Goal: Task Accomplishment & Management: Use online tool/utility

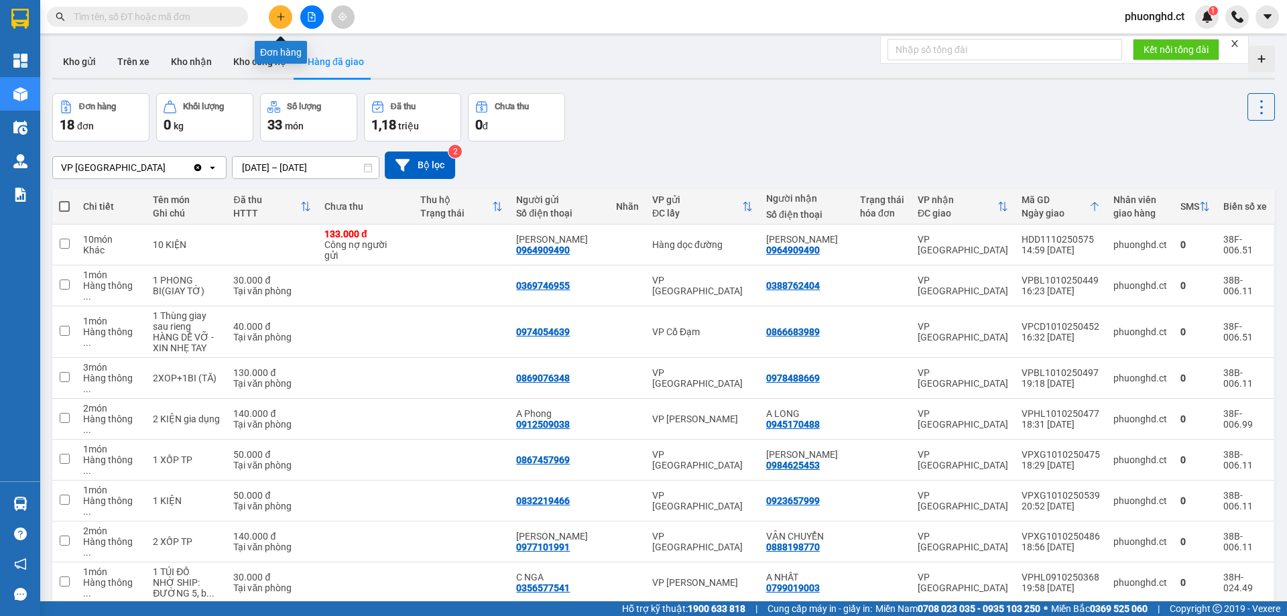
click at [276, 12] on icon "plus" at bounding box center [280, 16] width 9 height 9
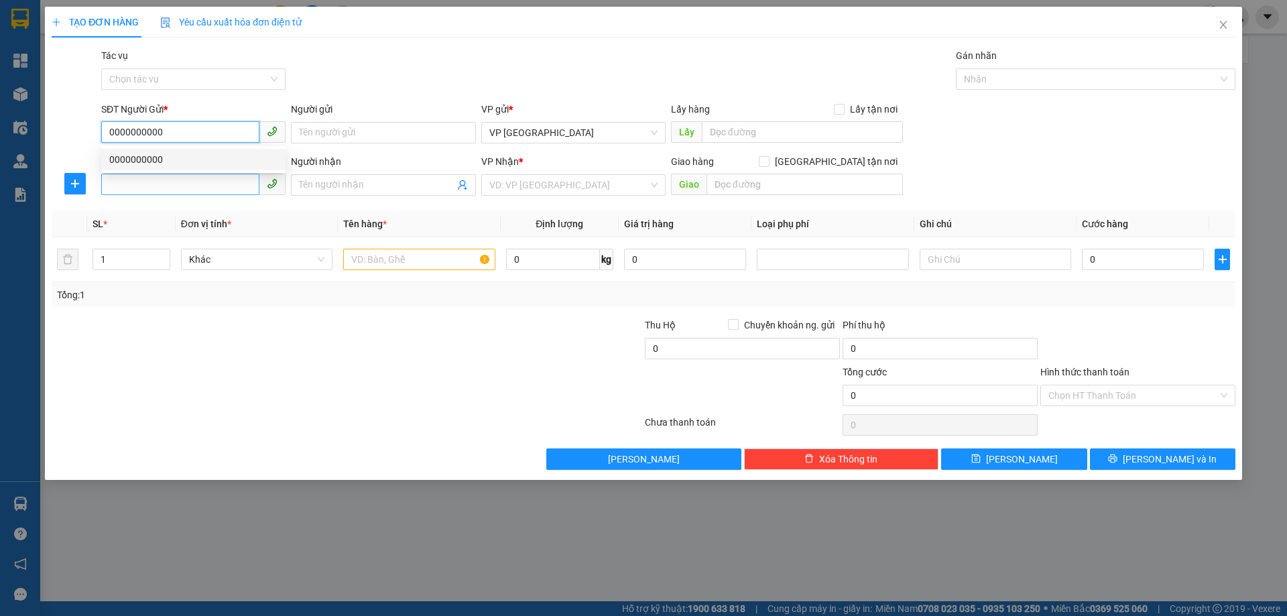
type input "0000000000"
click at [247, 192] on input "SĐT Người Nhận" at bounding box center [180, 184] width 158 height 21
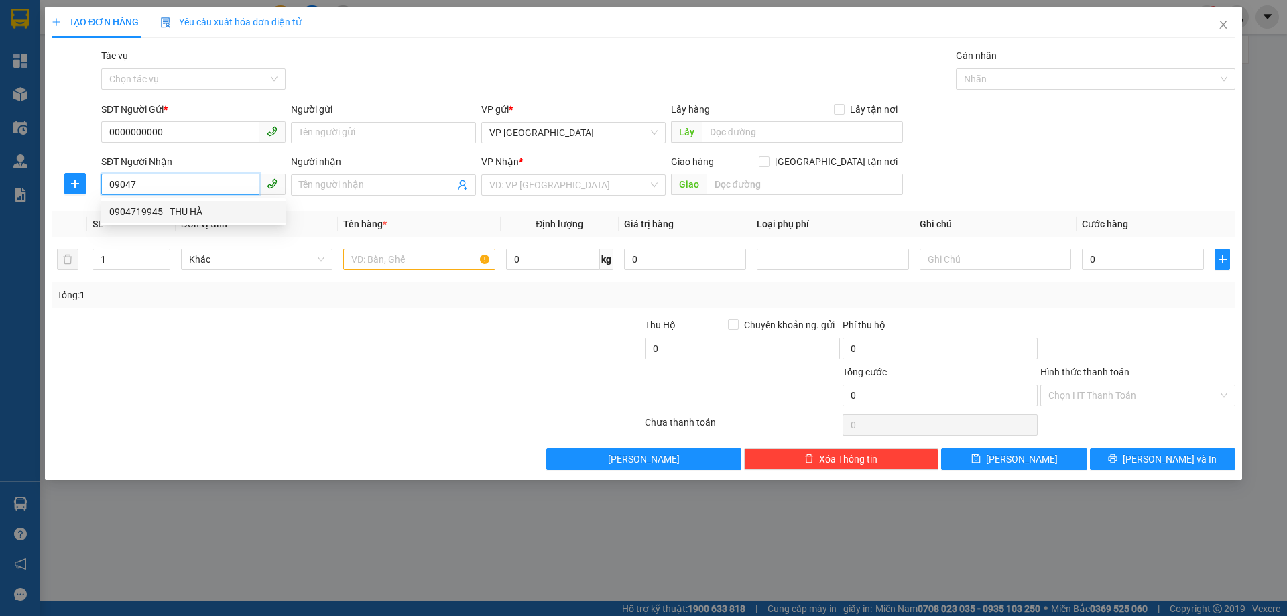
click at [236, 206] on div "0904719945 - THU HÀ" at bounding box center [193, 211] width 168 height 15
type input "0904719945"
type input "THU HÀ"
type input "XUÂN AN"
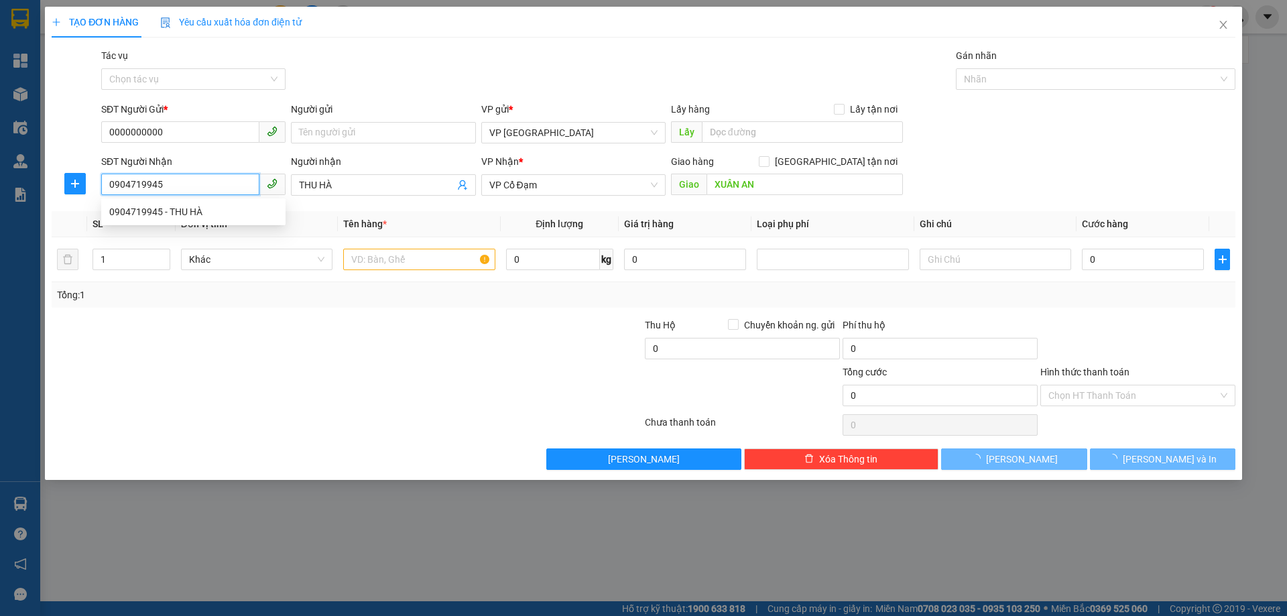
type input "60.000"
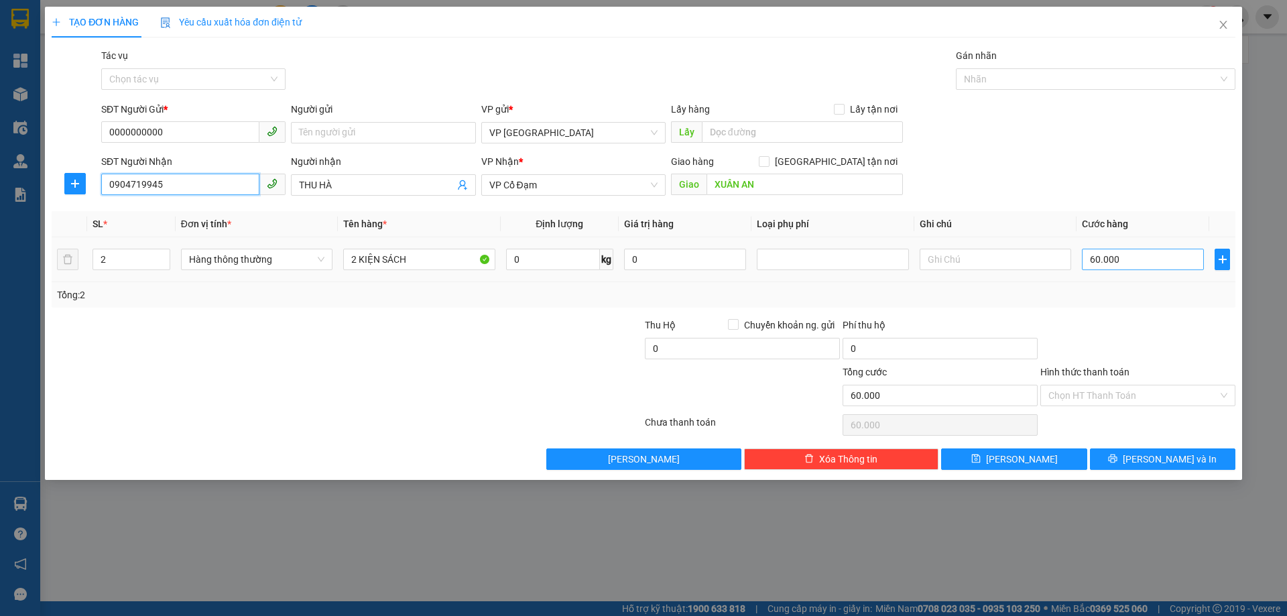
type input "0904719945"
type input "0"
click at [1133, 461] on button "[PERSON_NAME] và In" at bounding box center [1162, 458] width 145 height 21
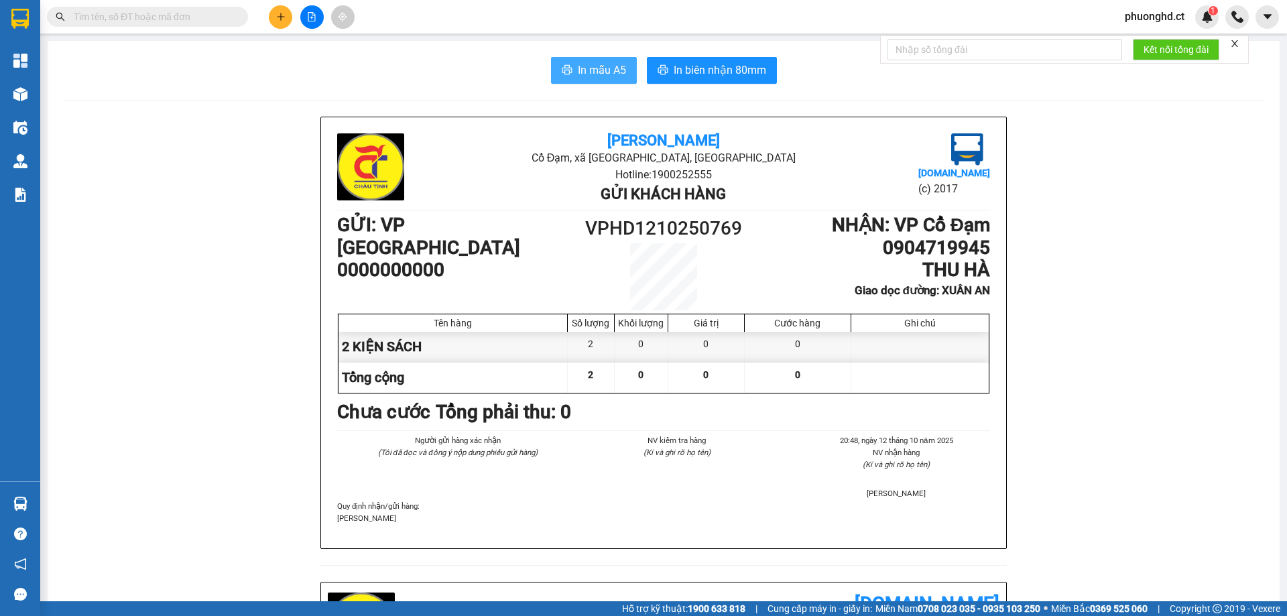
click at [608, 74] on span "In mẫu A5" at bounding box center [602, 70] width 48 height 17
